Goal: Check status: Check status

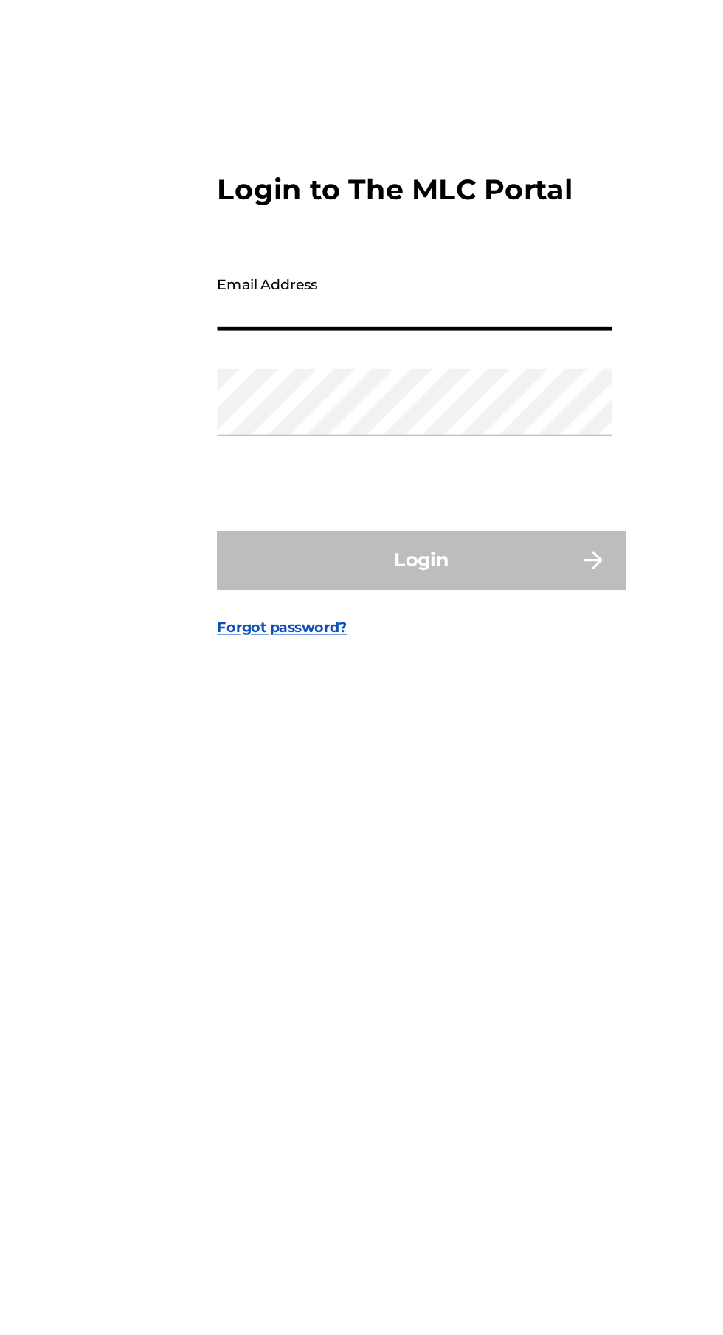
type input "[EMAIL_ADDRESS][DOMAIN_NAME]"
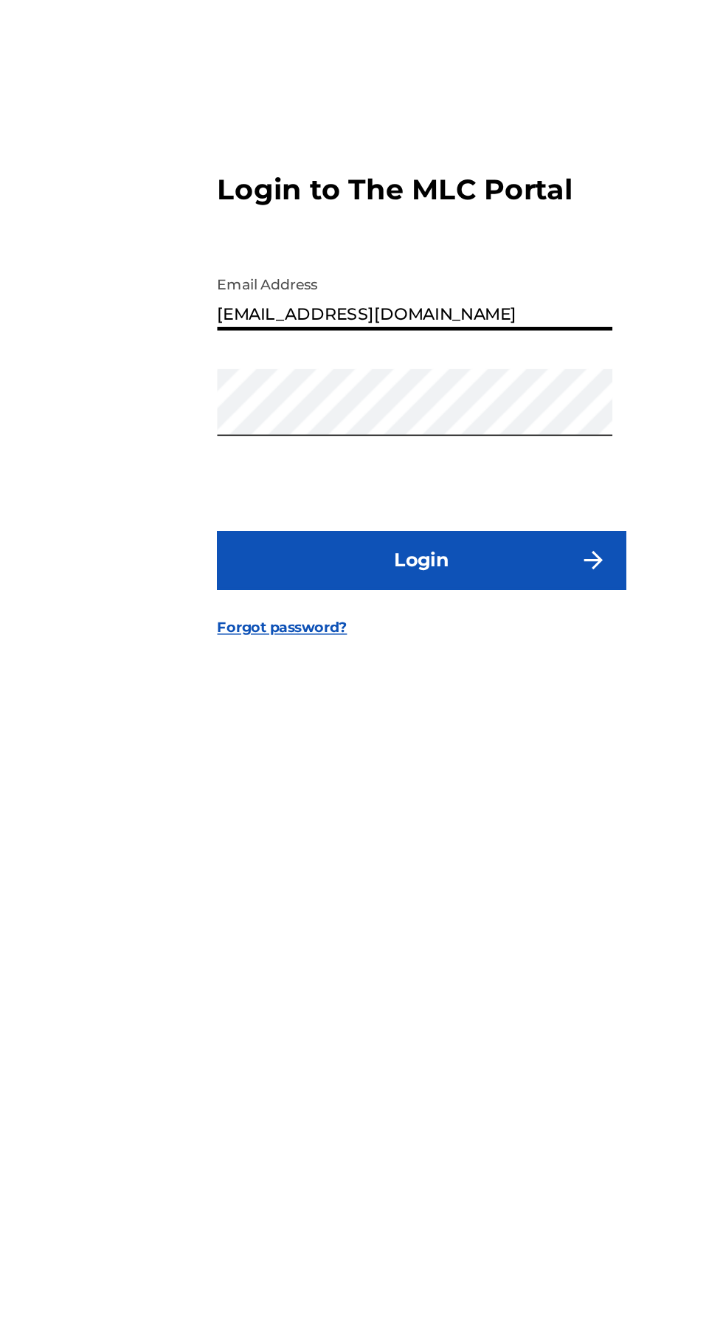
click at [420, 810] on button "Login" at bounding box center [362, 791] width 258 height 37
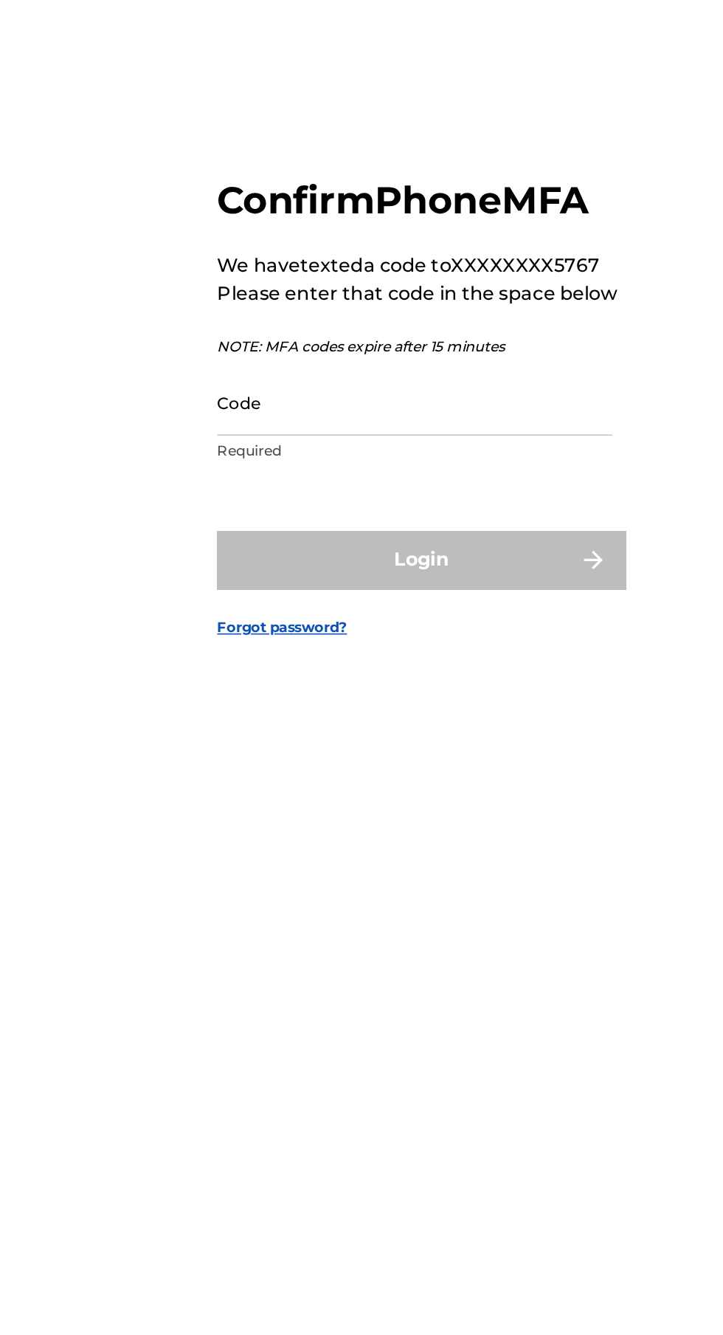
click at [400, 712] on input "Code" at bounding box center [357, 690] width 249 height 42
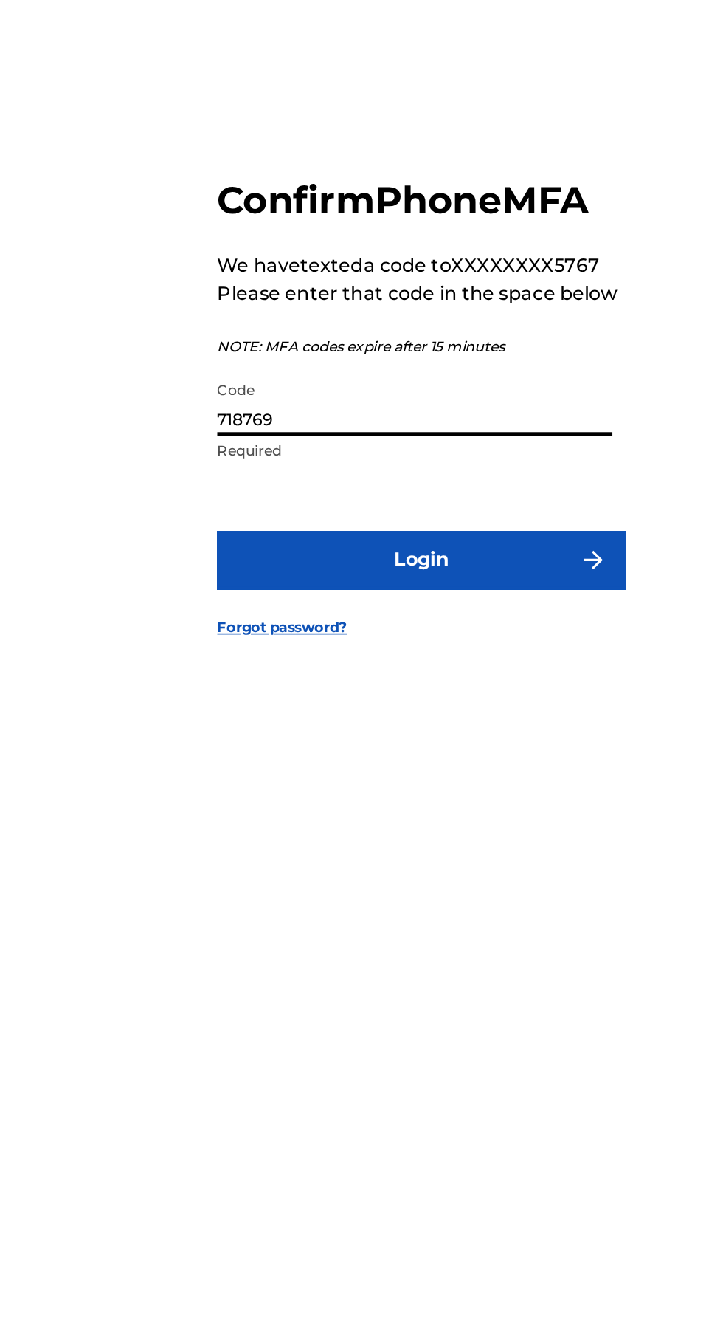
type input "718769"
click at [443, 808] on button "Login" at bounding box center [362, 789] width 258 height 37
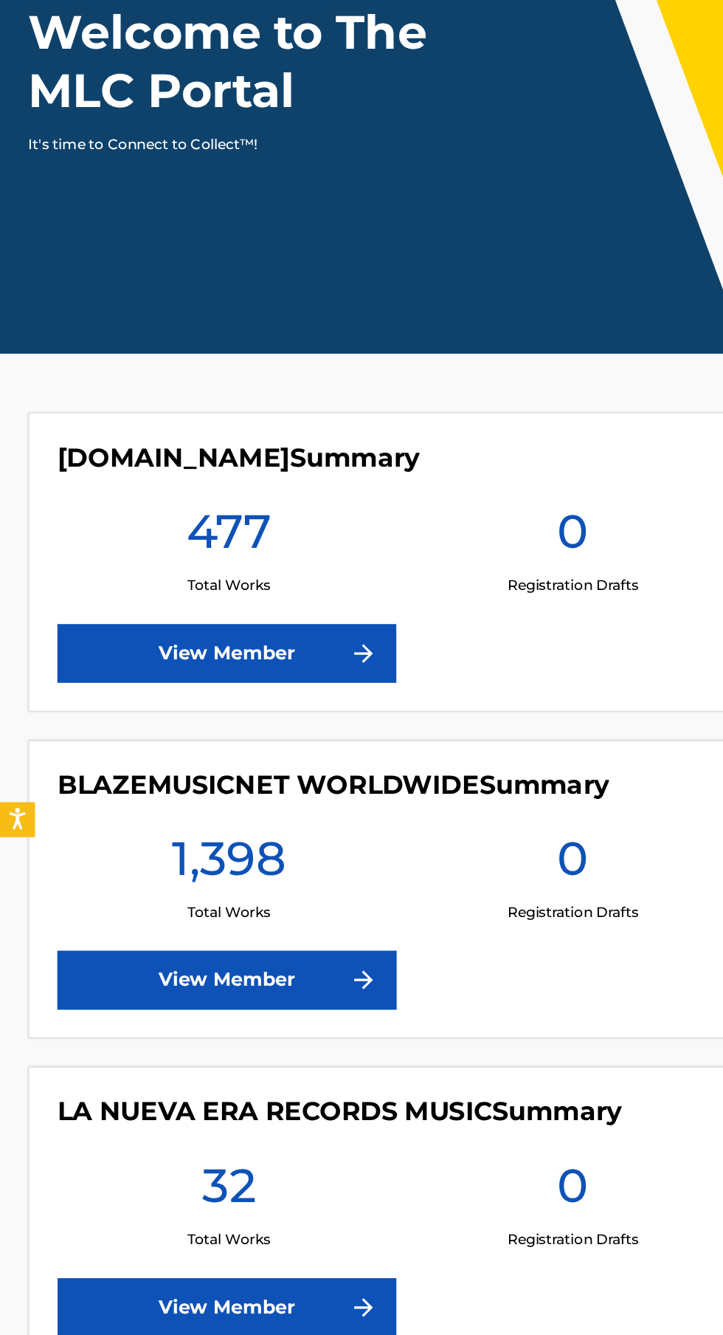
click at [207, 762] on link "View Member" at bounding box center [143, 768] width 214 height 37
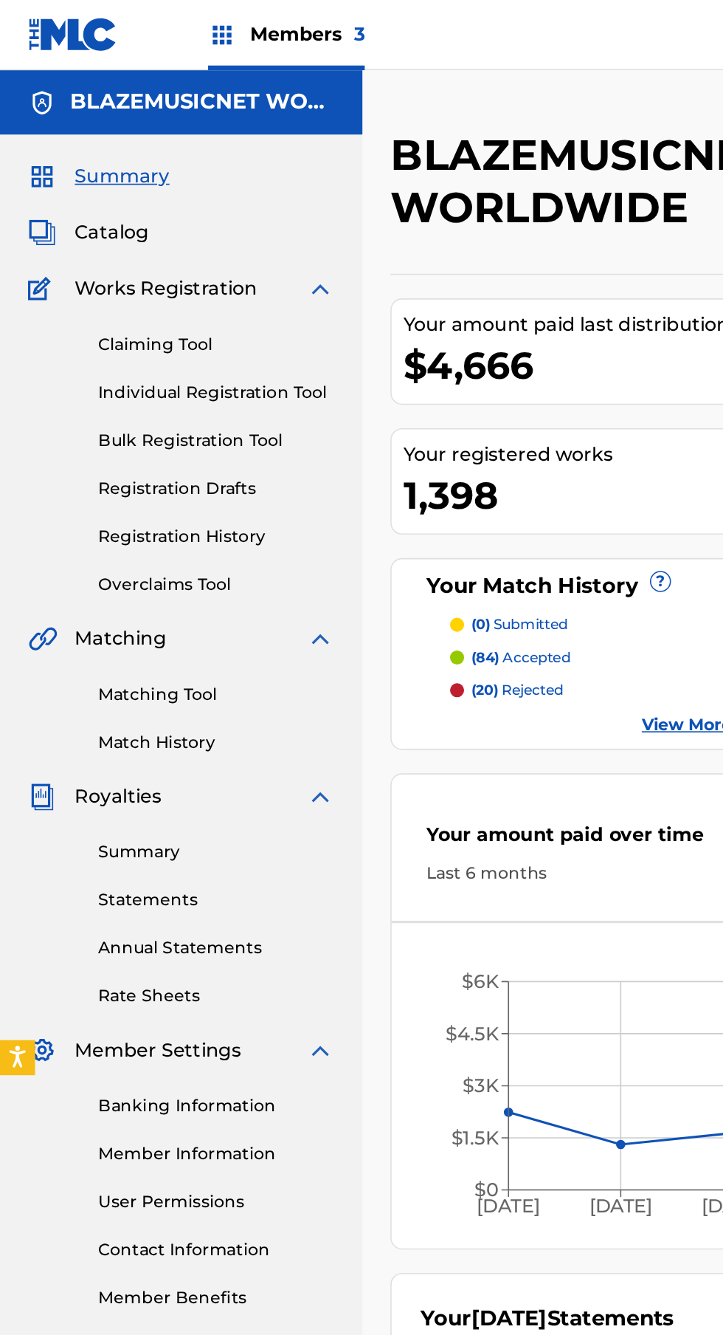
click at [100, 534] on link "Summary" at bounding box center [136, 538] width 149 height 16
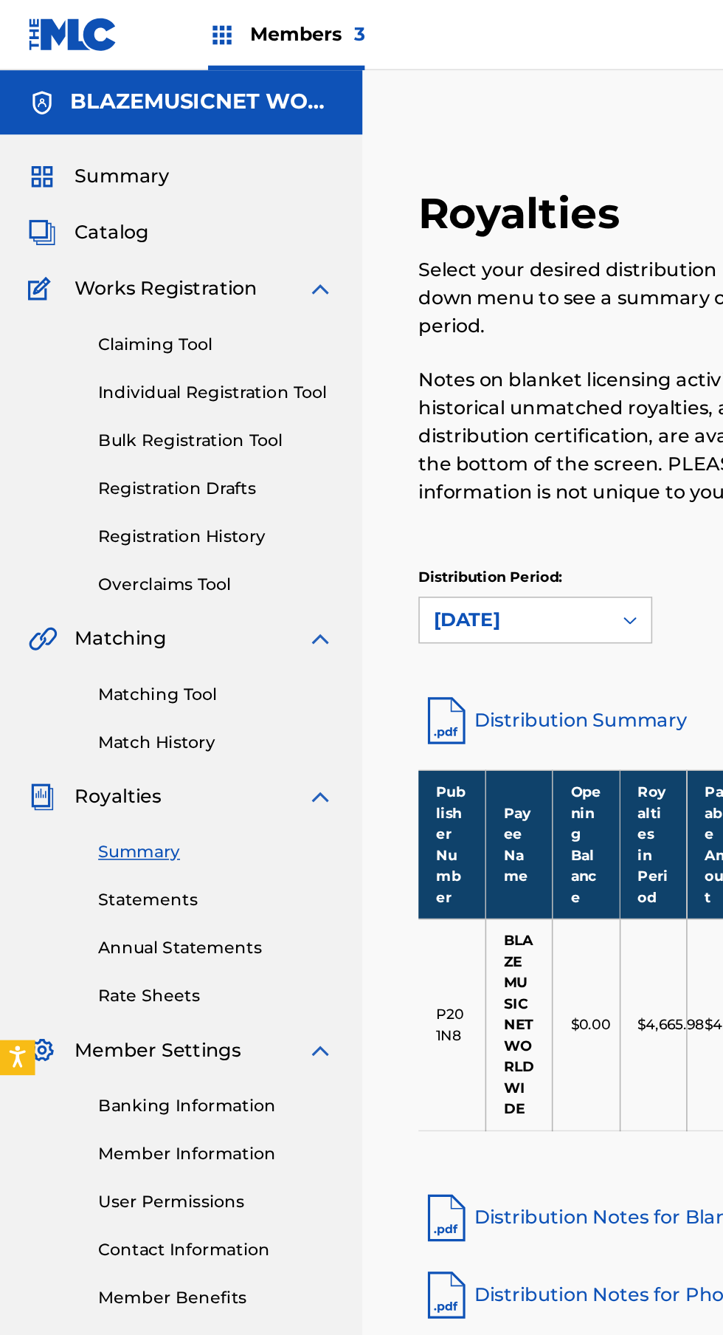
click at [382, 458] on link "Distribution Summary" at bounding box center [476, 454] width 424 height 35
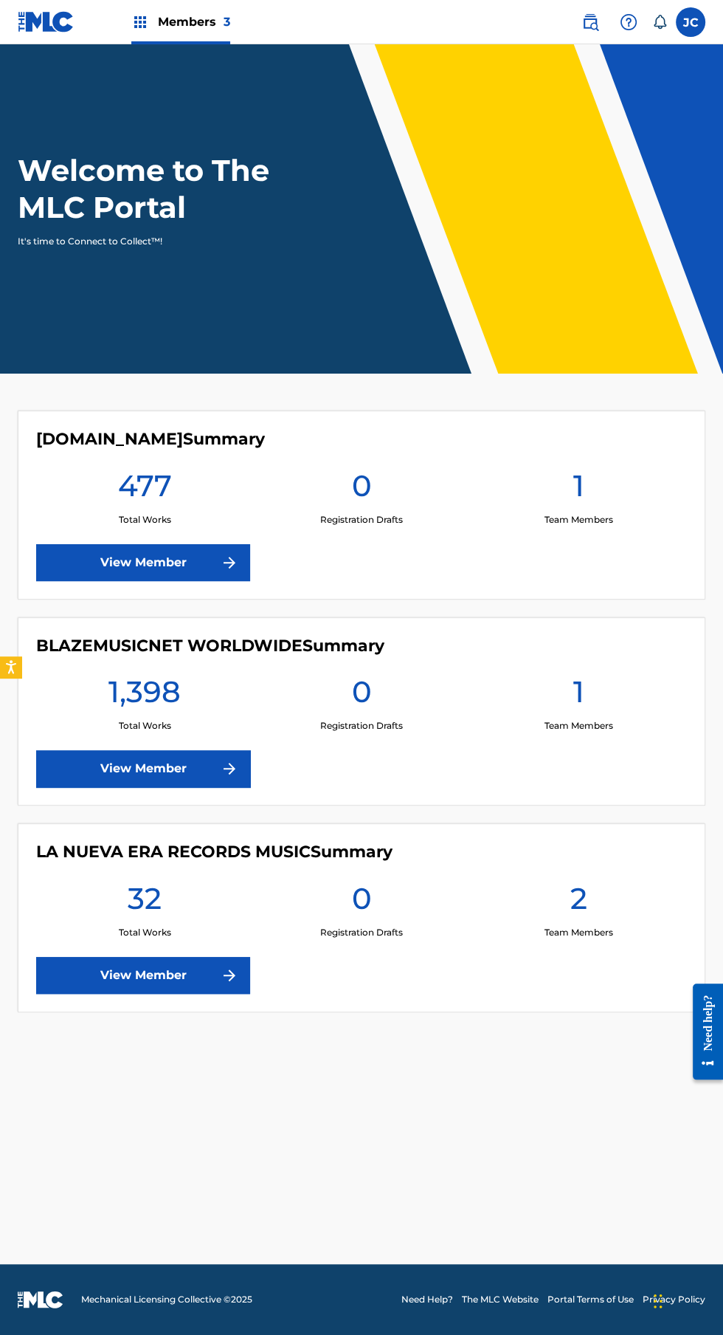
click at [154, 563] on link "View Member" at bounding box center [143, 562] width 214 height 37
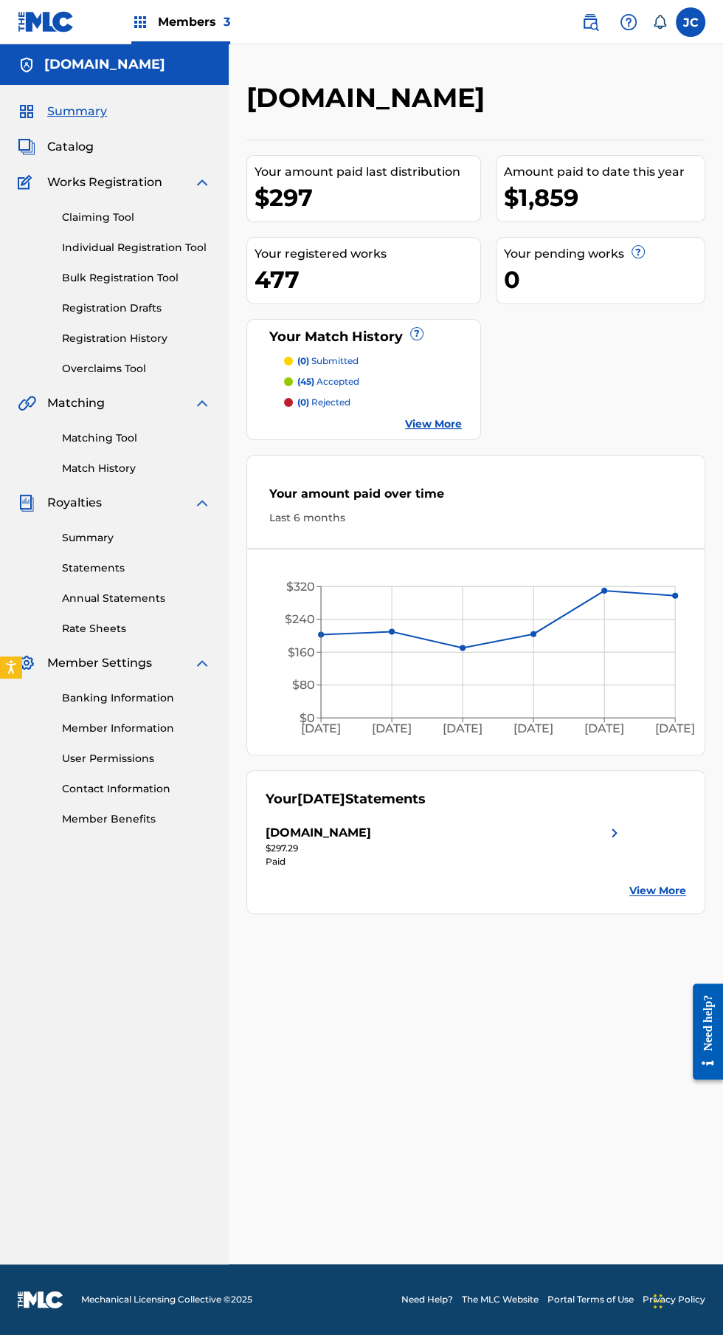
click at [109, 540] on link "Summary" at bounding box center [136, 538] width 149 height 16
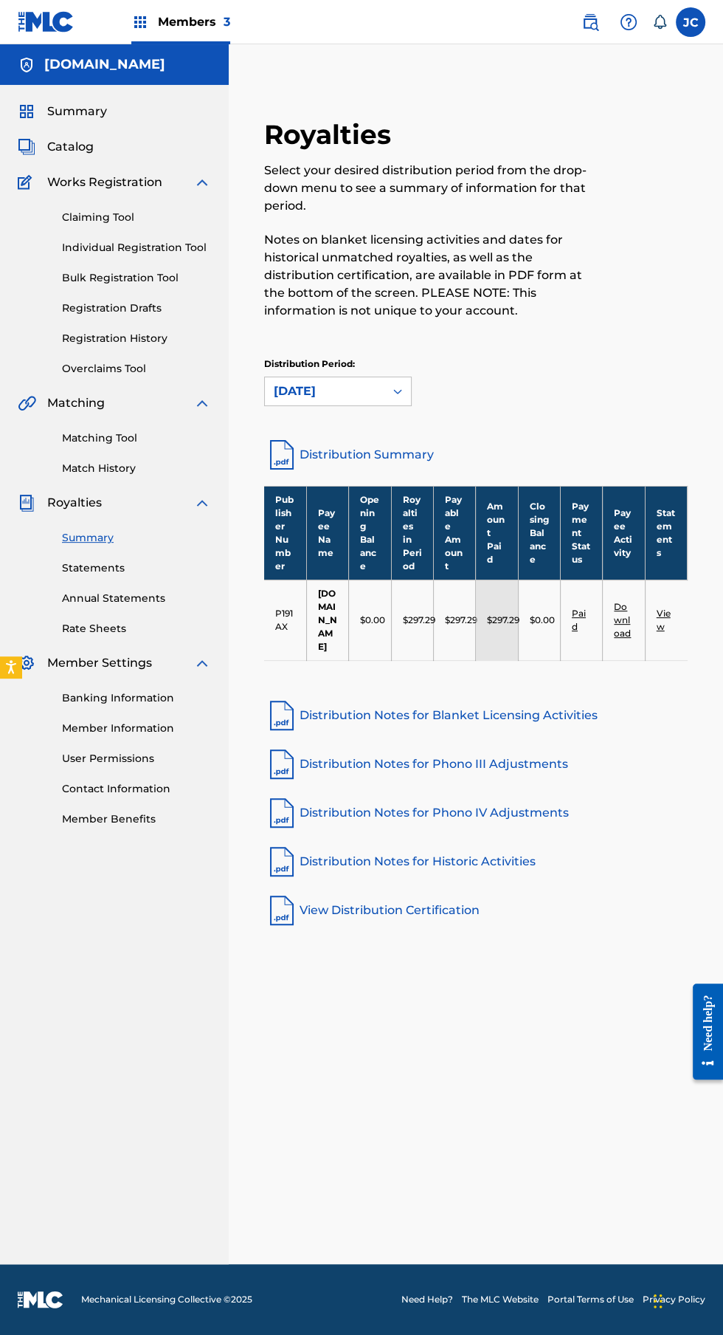
click at [390, 449] on link "Distribution Summary" at bounding box center [476, 454] width 424 height 35
